Goal: Task Accomplishment & Management: Complete application form

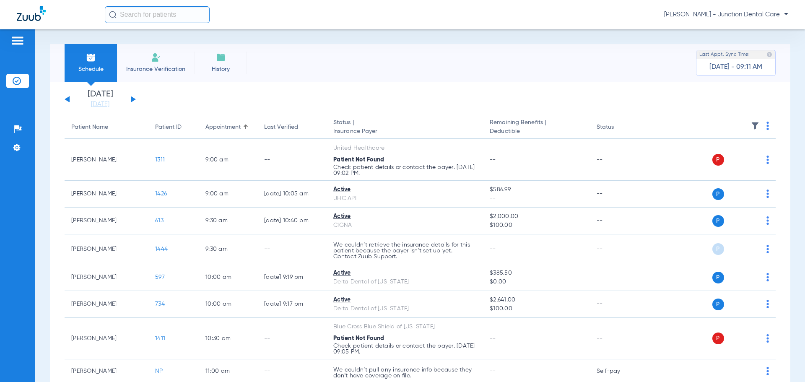
click at [156, 70] on span "Insurance Verification" at bounding box center [155, 69] width 65 height 8
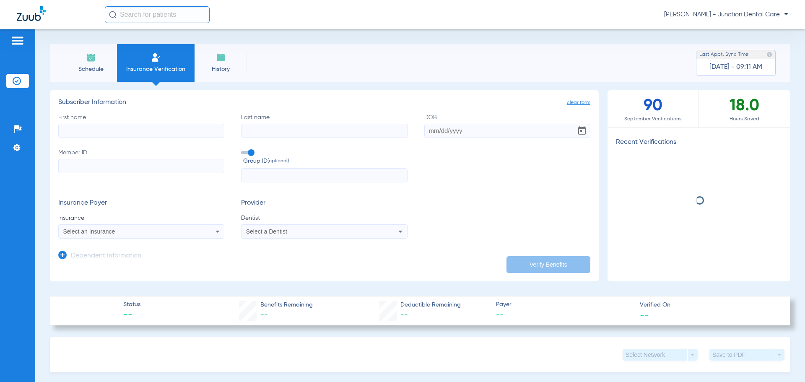
click at [83, 132] on input "First name" at bounding box center [141, 131] width 166 height 14
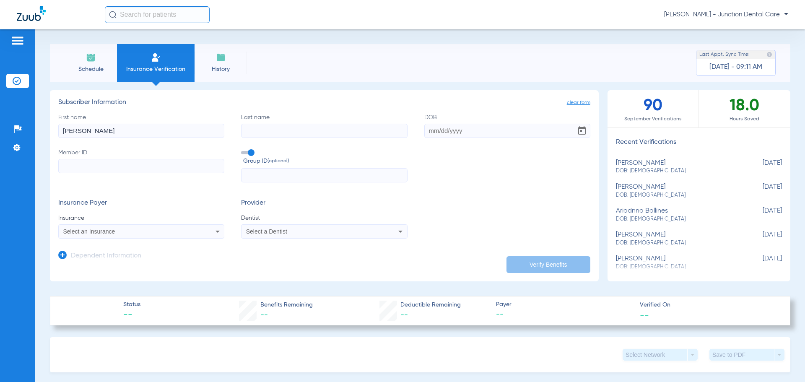
type input "[PERSON_NAME]"
click at [424, 130] on input "DOB Required" at bounding box center [507, 131] width 166 height 14
click at [426, 131] on input "DOB Required" at bounding box center [507, 131] width 166 height 14
type input "[DATE]"
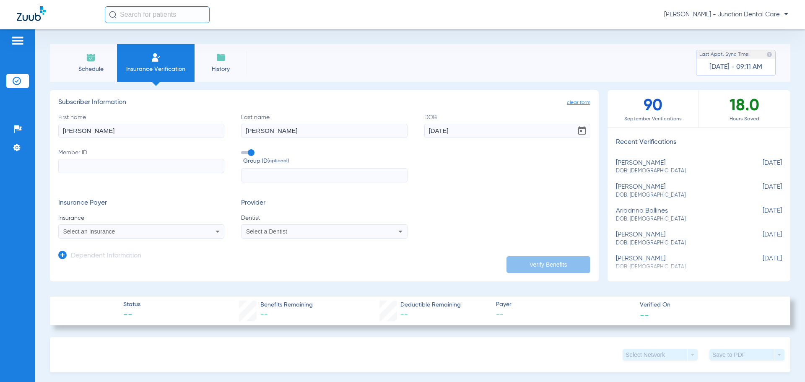
click at [101, 166] on input "Member ID" at bounding box center [141, 166] width 166 height 14
type input "45269059000"
click at [95, 231] on span "Select an Insurance" at bounding box center [89, 231] width 52 height 7
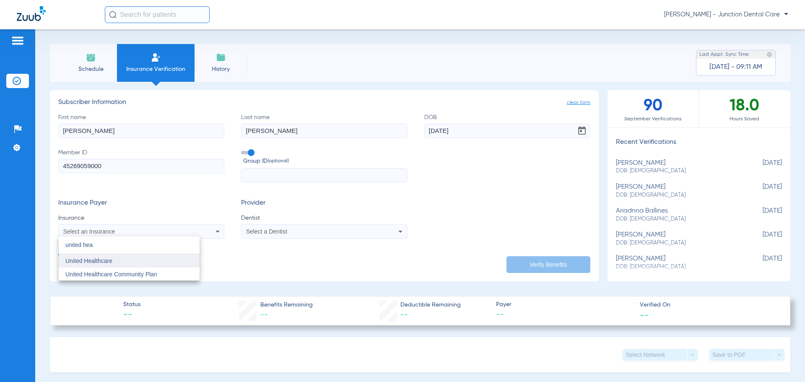
type input "united hea"
click at [101, 262] on span "United Healthcare" at bounding box center [88, 260] width 47 height 7
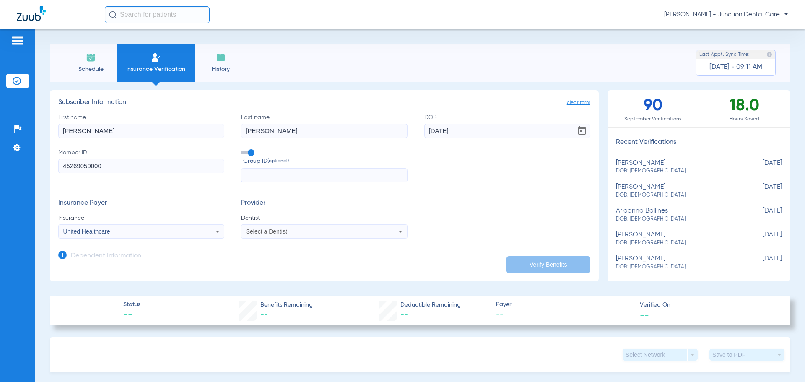
click at [358, 235] on div "Select a Dentist" at bounding box center [323, 231] width 165 height 10
type input "amda"
click at [292, 259] on span "[PERSON_NAME] 1932809191" at bounding box center [288, 261] width 82 height 6
click at [536, 264] on button "Verify Benefits" at bounding box center [548, 264] width 84 height 17
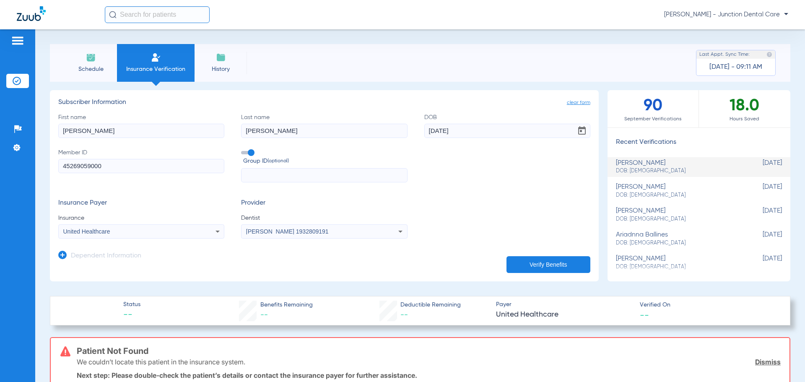
click at [471, 132] on input "[DATE]" at bounding box center [507, 131] width 166 height 14
drag, startPoint x: 469, startPoint y: 132, endPoint x: 337, endPoint y: 119, distance: 132.3
click at [335, 119] on div "First name [PERSON_NAME] Last name [PERSON_NAME] DOB [DEMOGRAPHIC_DATA] Member …" at bounding box center [324, 148] width 532 height 70
type input "[DATE]"
drag, startPoint x: 114, startPoint y: 130, endPoint x: 0, endPoint y: 113, distance: 115.7
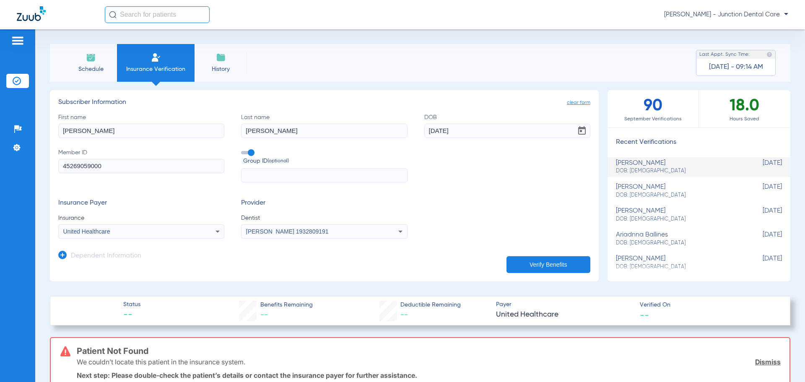
click at [0, 113] on div "Patients Insurance Verification Setup Help Center Settings Schedule Insurance V…" at bounding box center [402, 220] width 805 height 382
type input "[PERSON_NAME]"
click at [531, 263] on button "Verify Benefits" at bounding box center [548, 264] width 84 height 17
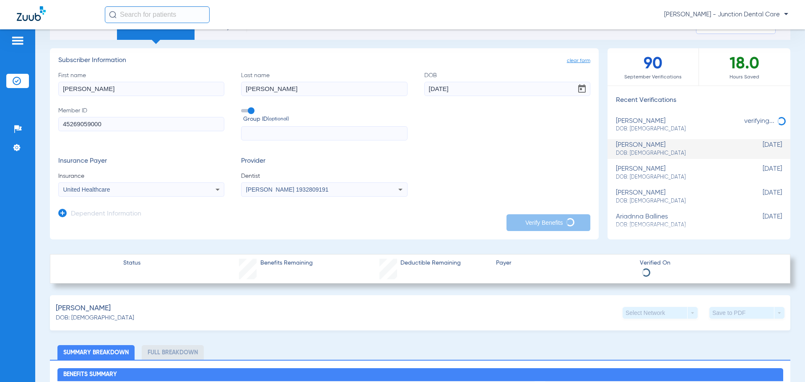
scroll to position [84, 0]
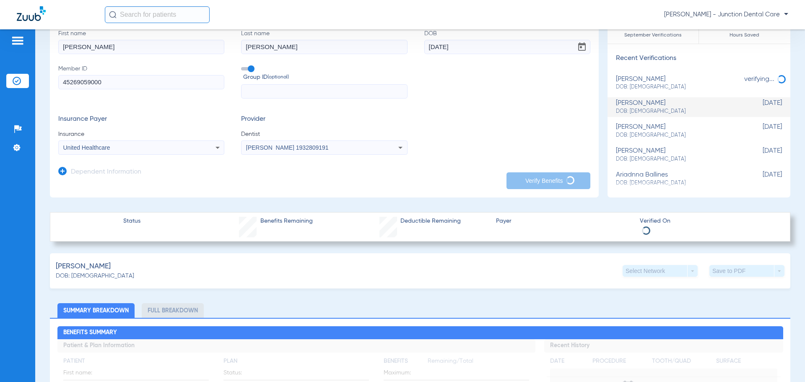
click at [61, 171] on icon at bounding box center [62, 171] width 8 height 8
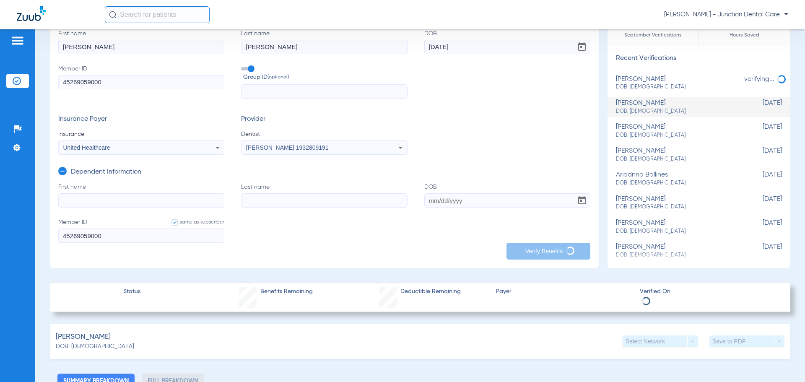
click at [82, 197] on input "First name" at bounding box center [141, 200] width 166 height 14
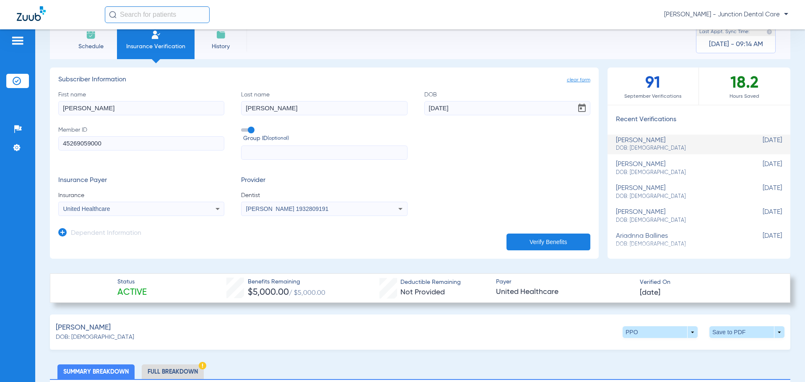
scroll to position [0, 0]
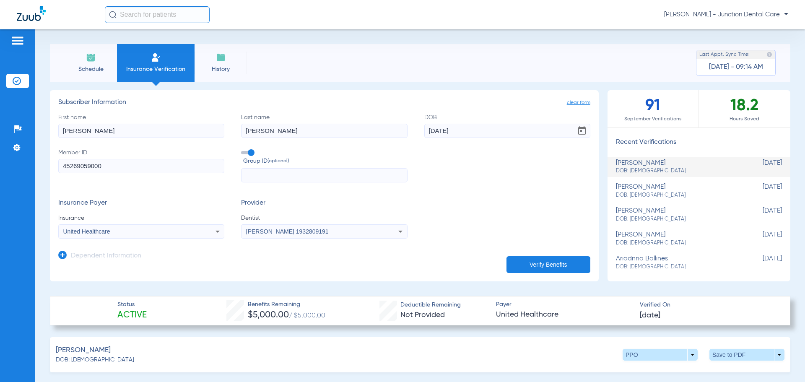
click at [65, 253] on icon at bounding box center [62, 255] width 8 height 8
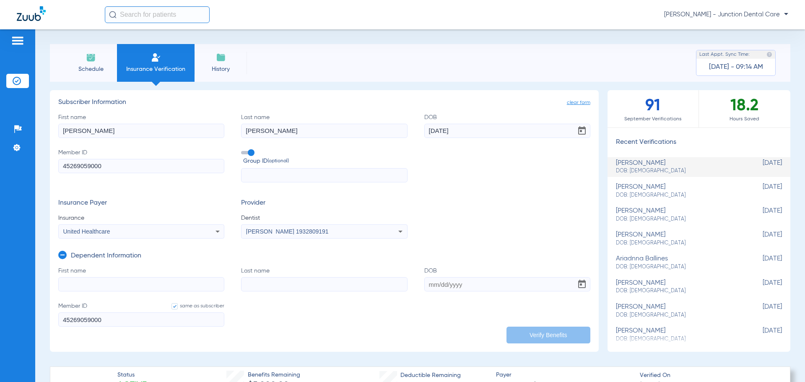
click at [78, 280] on input "First name" at bounding box center [141, 284] width 166 height 14
type input "[PERSON_NAME]"
click at [278, 286] on input "Last name" at bounding box center [324, 284] width 166 height 14
type input "[PERSON_NAME]"
click at [425, 285] on input "DOB" at bounding box center [507, 284] width 166 height 14
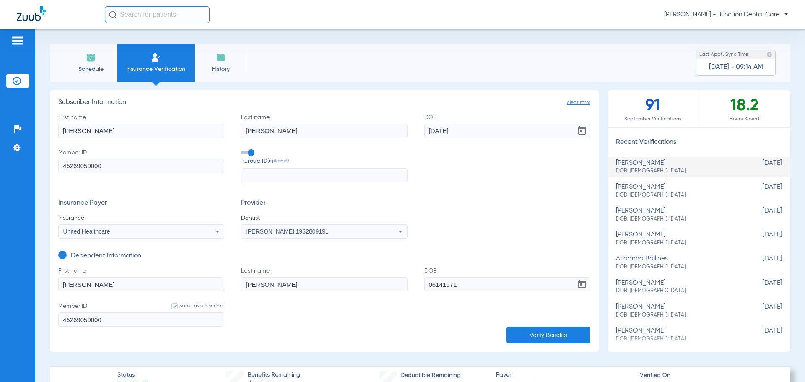
type input "[DATE]"
click at [537, 330] on button "Verify Benefits" at bounding box center [548, 335] width 84 height 17
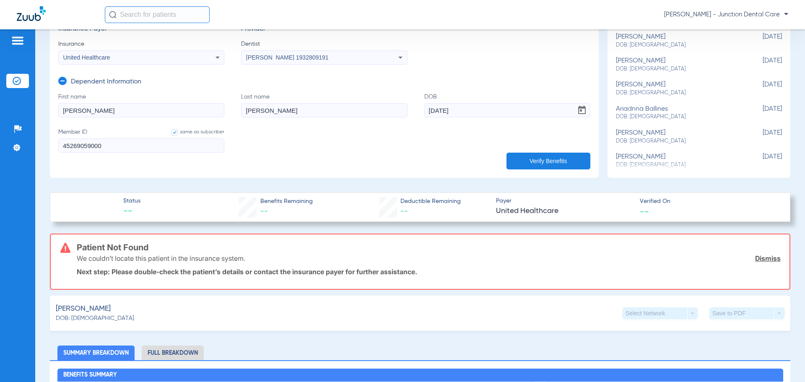
scroll to position [168, 0]
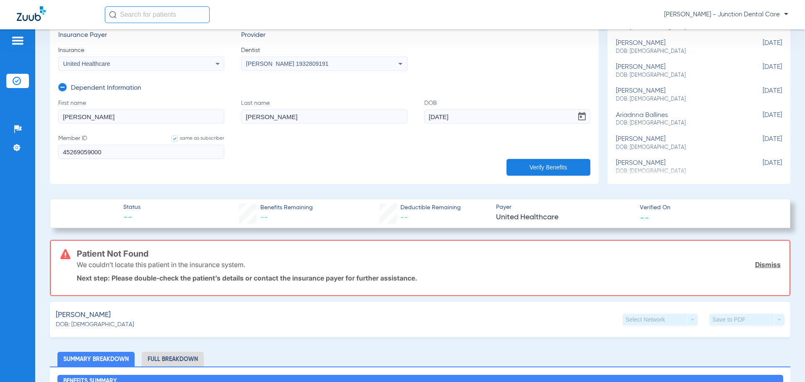
click at [60, 87] on icon at bounding box center [62, 87] width 8 height 8
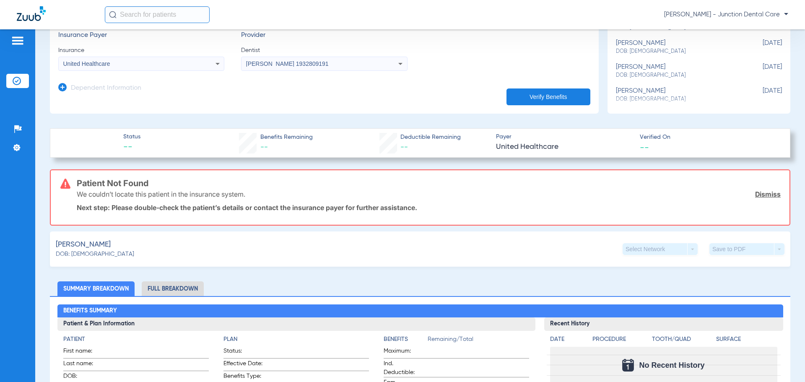
click at [553, 94] on button "Verify Benefits" at bounding box center [548, 96] width 84 height 17
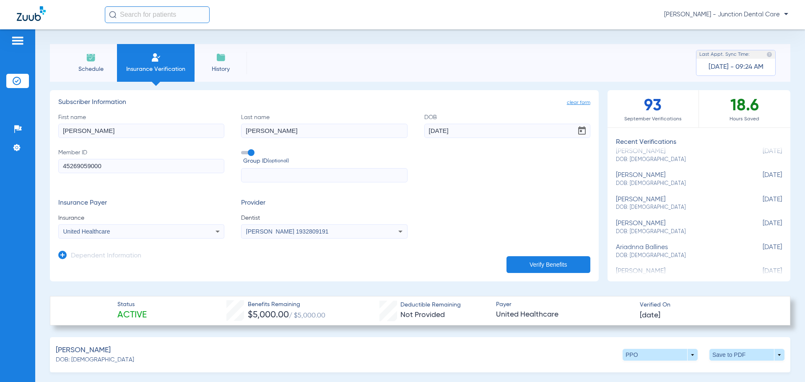
scroll to position [84, 0]
click at [737, 355] on span at bounding box center [747, 355] width 20 height 20
click at [666, 375] on button "insert_drive_file Save to PDF" at bounding box center [669, 370] width 63 height 17
click at [576, 60] on div "Schedule Insurance Verification History Last Appt. Sync Time: [DATE] - 09:28 AM" at bounding box center [420, 63] width 740 height 38
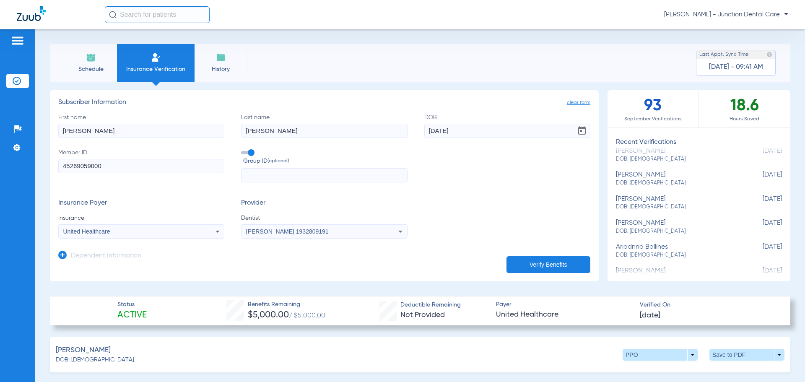
click at [97, 61] on li "Schedule" at bounding box center [91, 63] width 52 height 38
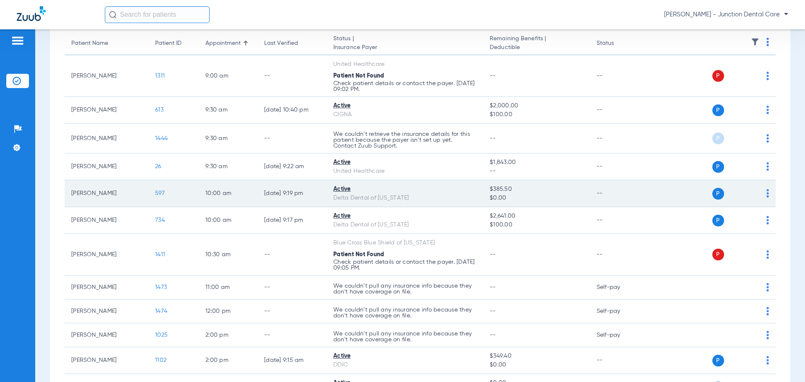
scroll to position [126, 0]
